Goal: Information Seeking & Learning: Find specific fact

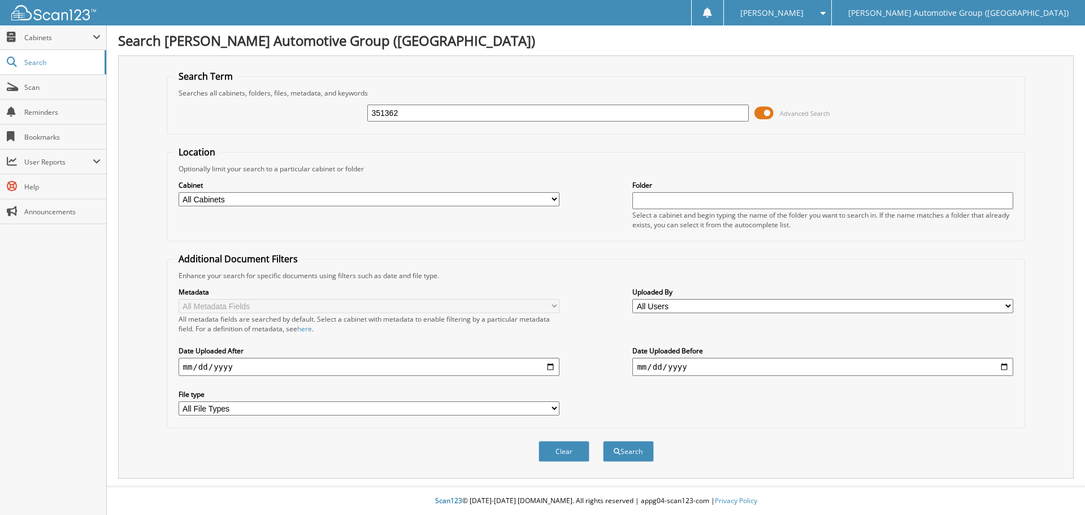
type input "351362"
click at [603, 441] on button "Search" at bounding box center [628, 451] width 51 height 21
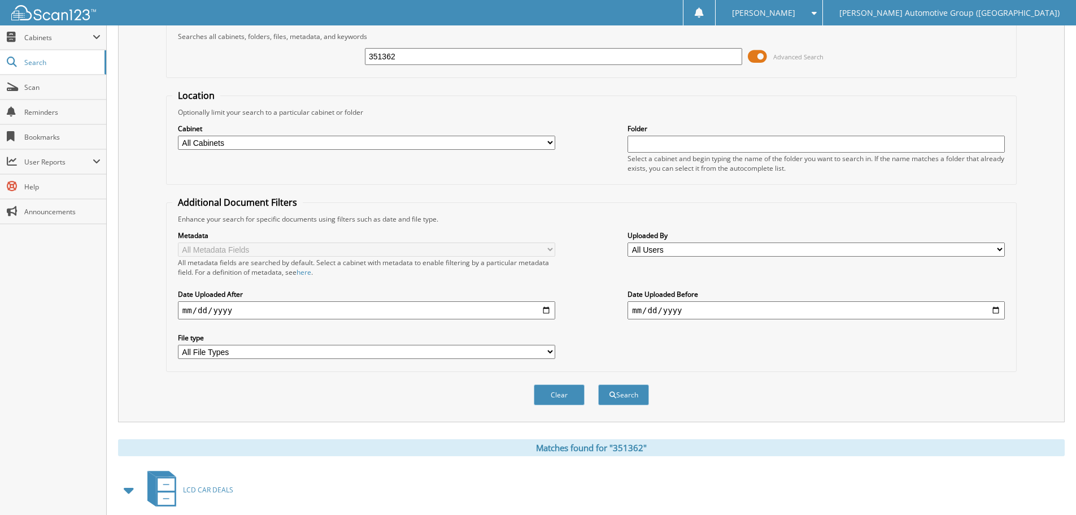
scroll to position [169, 0]
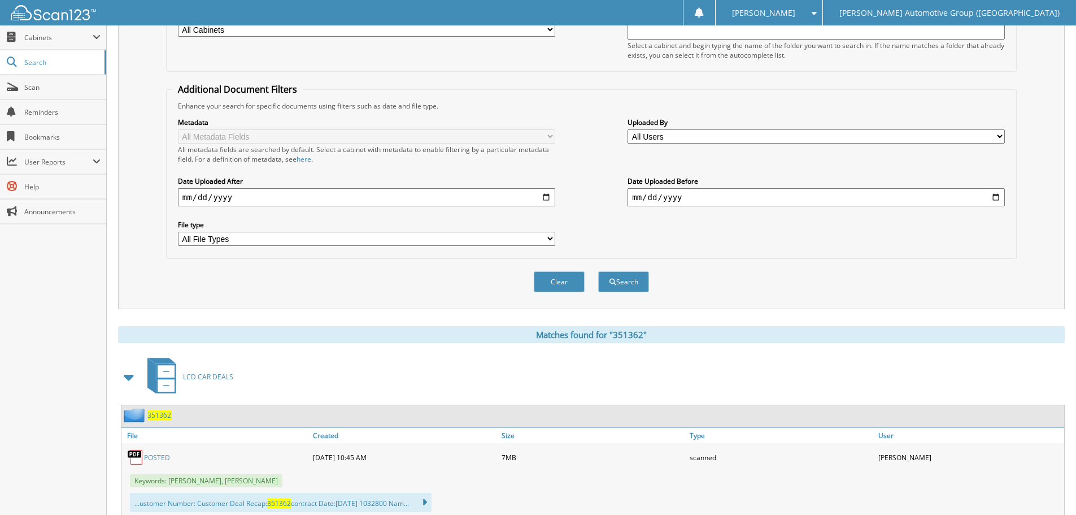
click at [160, 453] on link "POSTED" at bounding box center [157, 458] width 26 height 10
